Goal: Information Seeking & Learning: Learn about a topic

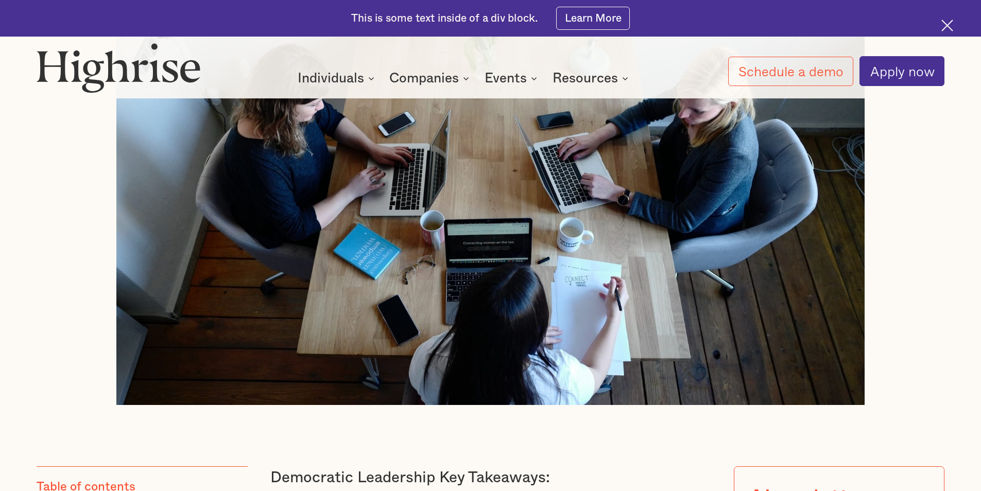
scroll to position [567, 0]
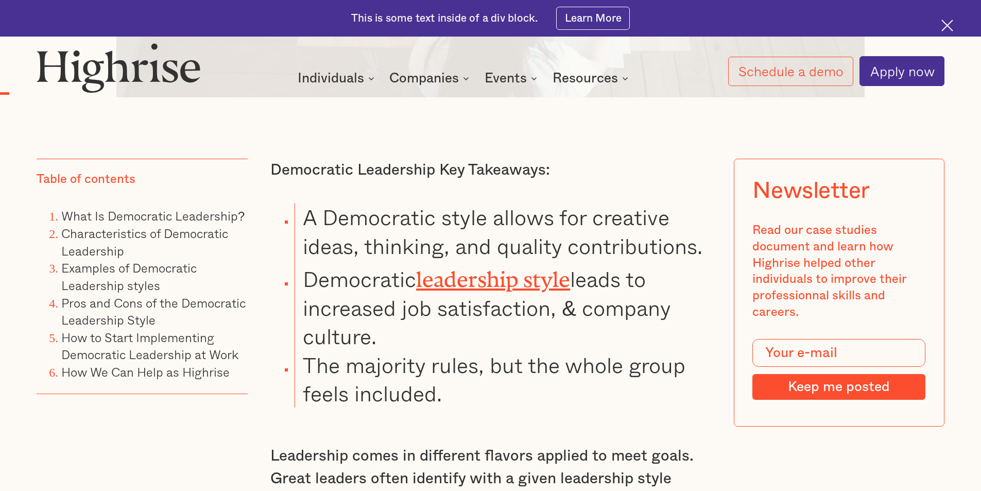
scroll to position [876, 0]
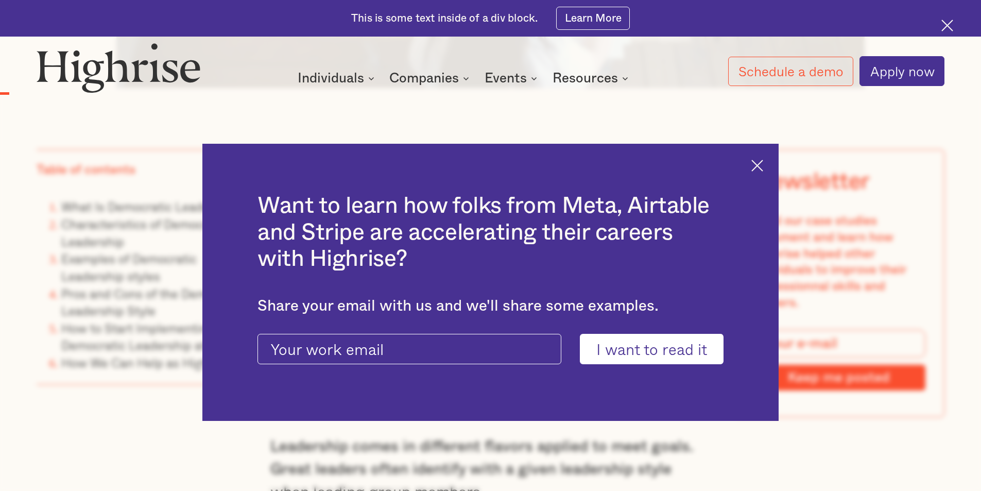
click at [766, 171] on div "Want to learn how folks from Meta, Airtable and Stripe are accelerating their c…" at bounding box center [490, 283] width 576 height 278
click at [763, 163] on img at bounding box center [757, 166] width 12 height 12
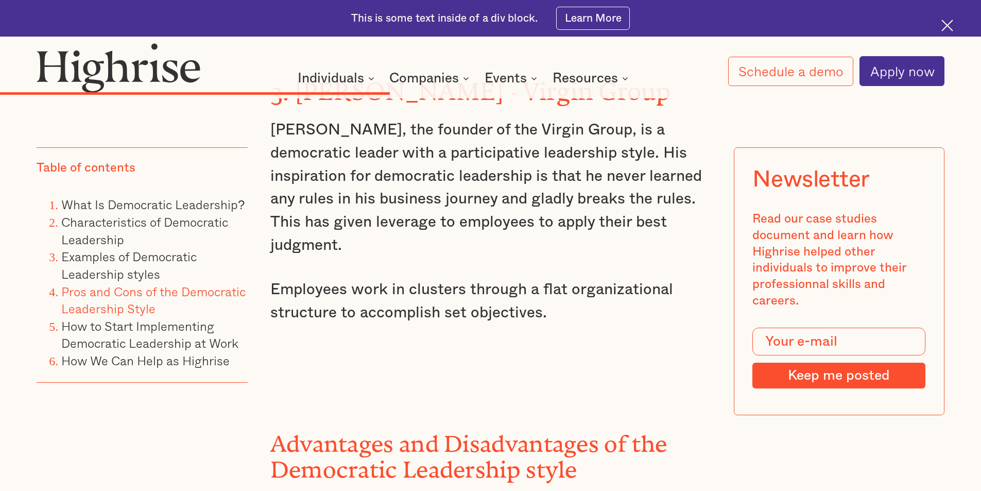
scroll to position [4688, 0]
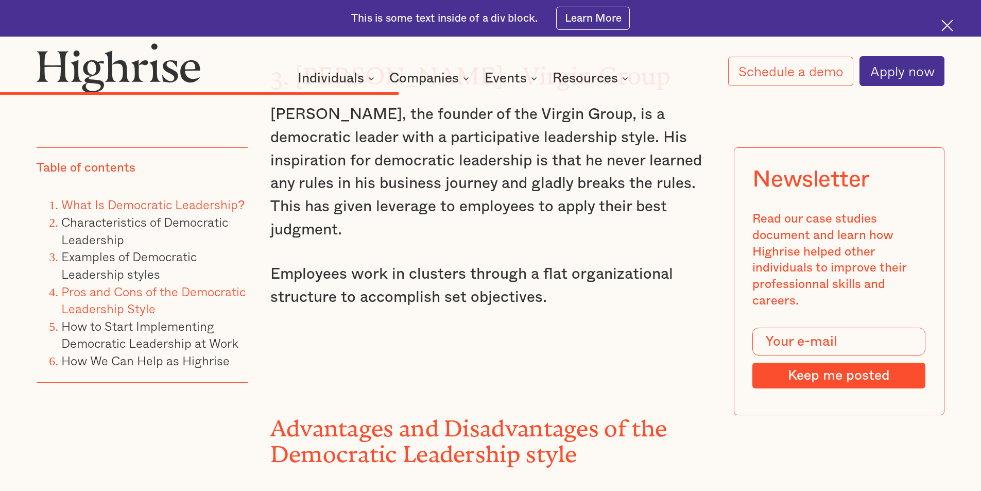
click at [185, 203] on link "What Is Democratic Leadership?" at bounding box center [152, 204] width 183 height 19
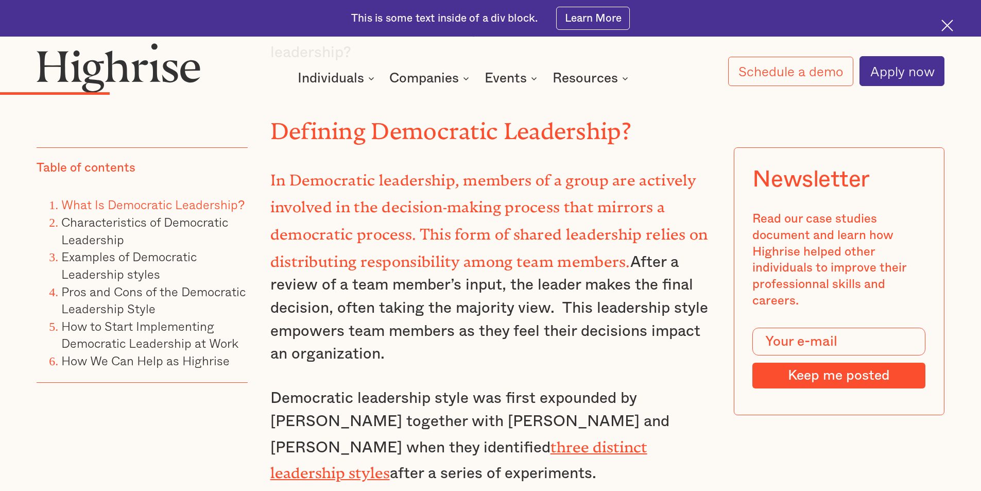
scroll to position [1678, 0]
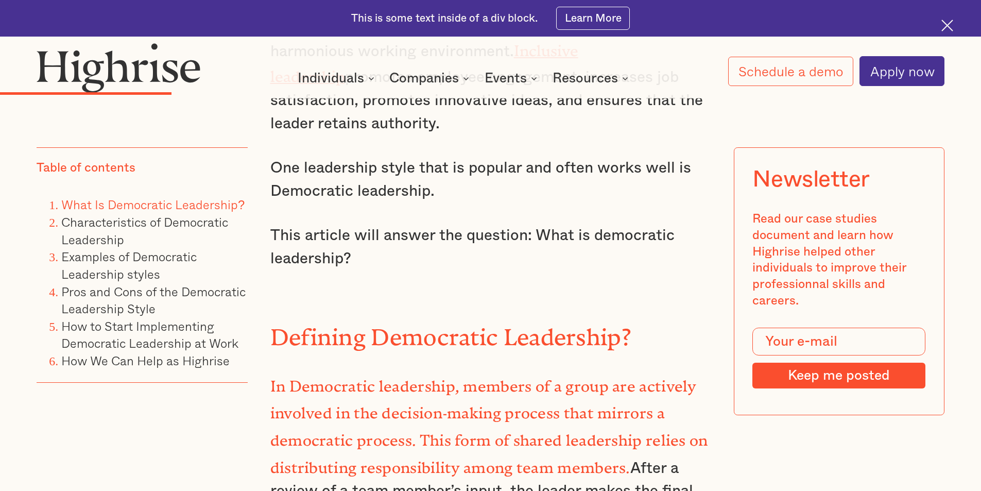
scroll to position [3251, 0]
